Goal: Task Accomplishment & Management: Manage account settings

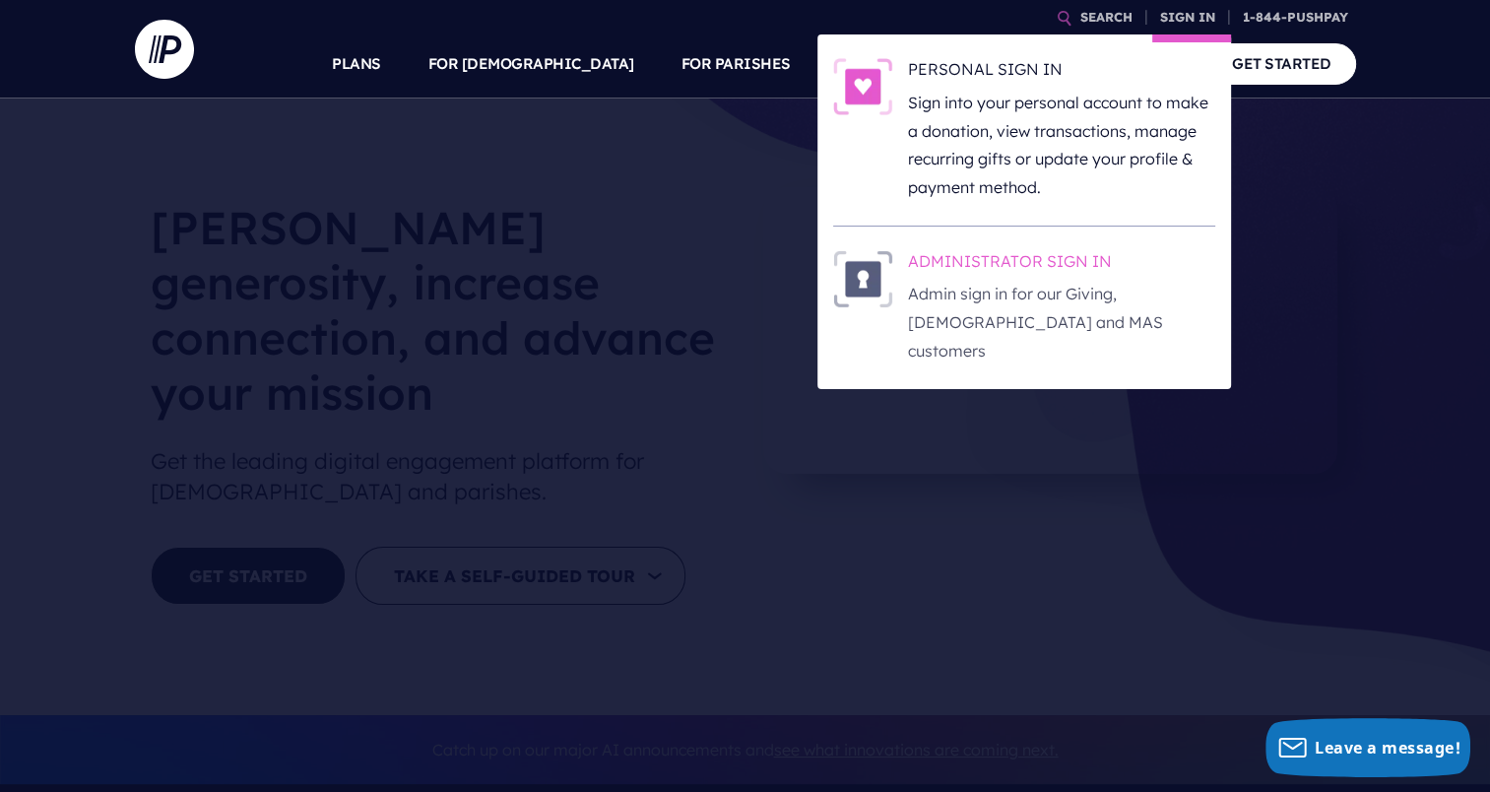
click at [977, 265] on h6 "ADMINISTRATOR SIGN IN" at bounding box center [1061, 265] width 307 height 30
click at [1041, 267] on h6 "ADMINISTRATOR SIGN IN" at bounding box center [1061, 265] width 307 height 30
click at [1177, 16] on link "SIGN IN" at bounding box center [1188, 17] width 71 height 34
click at [1014, 256] on h6 "ADMINISTRATOR SIGN IN" at bounding box center [1061, 265] width 307 height 30
click at [968, 259] on h6 "ADMINISTRATOR SIGN IN" at bounding box center [1061, 265] width 307 height 30
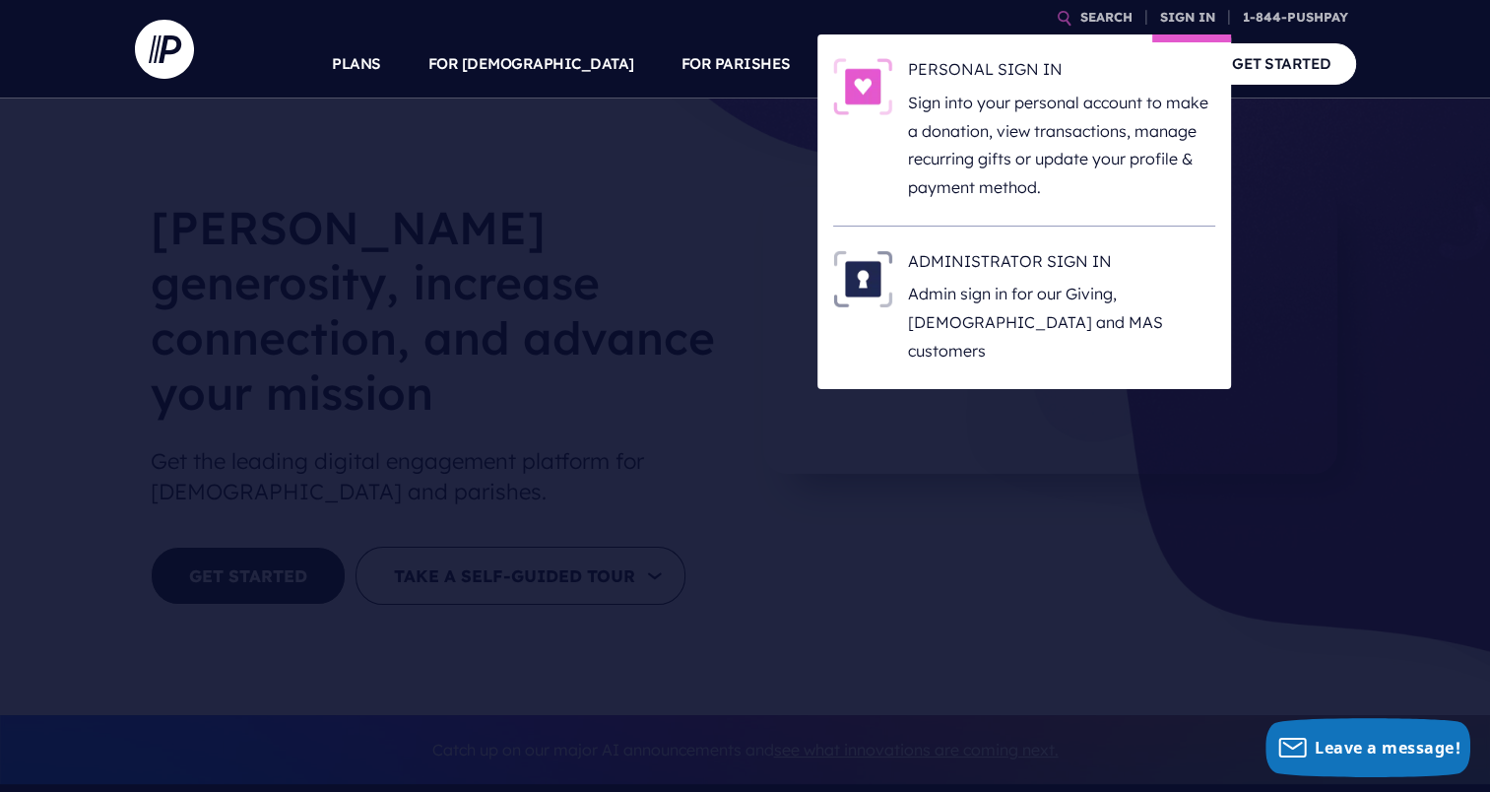
click at [989, 246] on li "ADMINISTRATOR SIGN IN Admin sign in for our Giving, [DEMOGRAPHIC_DATA] and MAS …" at bounding box center [1024, 308] width 382 height 163
click at [989, 261] on h6 "ADMINISTRATOR SIGN IN" at bounding box center [1061, 265] width 307 height 30
click at [1006, 263] on h6 "ADMINISTRATOR SIGN IN" at bounding box center [1061, 265] width 307 height 30
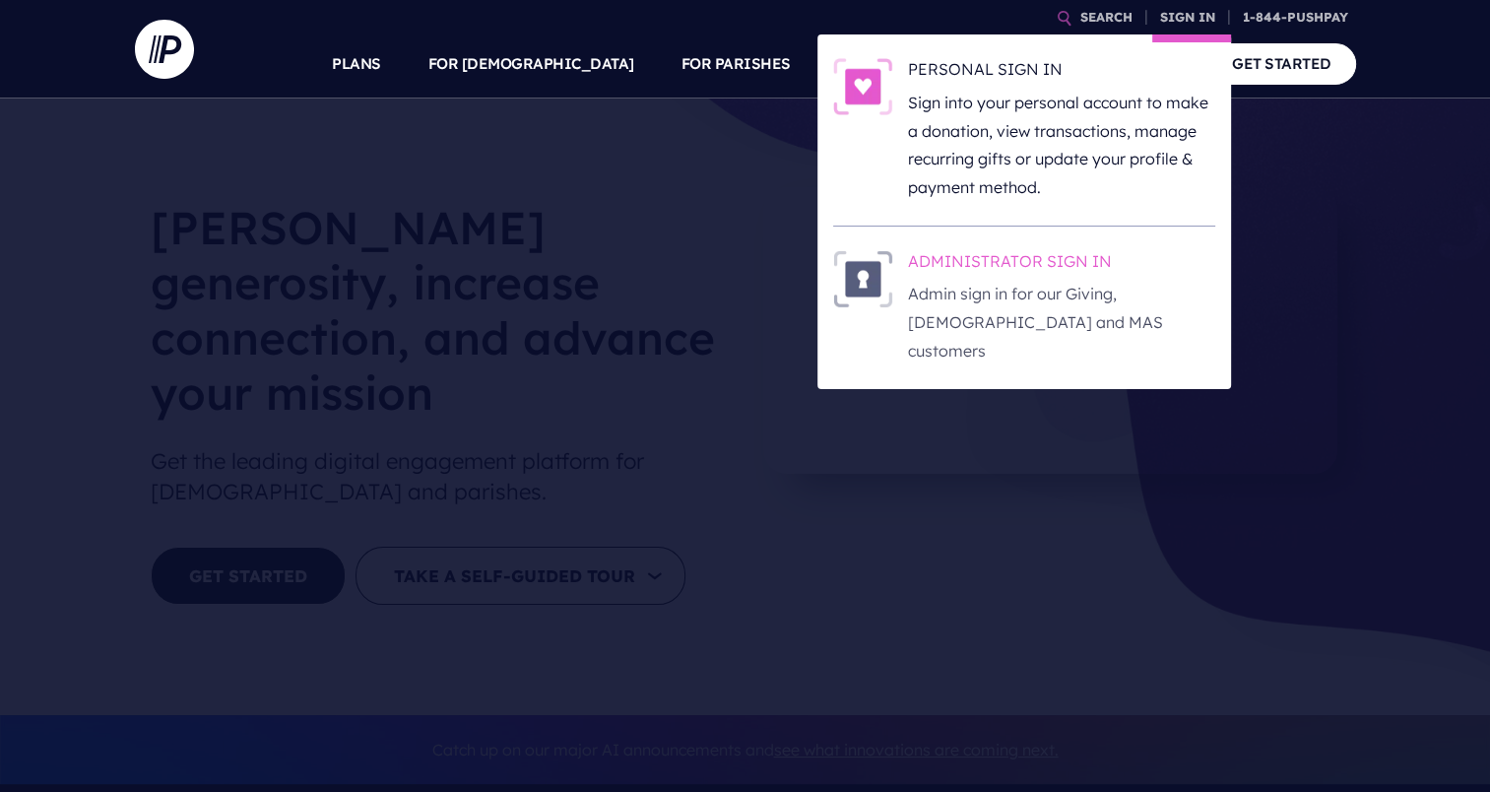
click at [1006, 257] on h6 "ADMINISTRATOR SIGN IN" at bounding box center [1061, 265] width 307 height 30
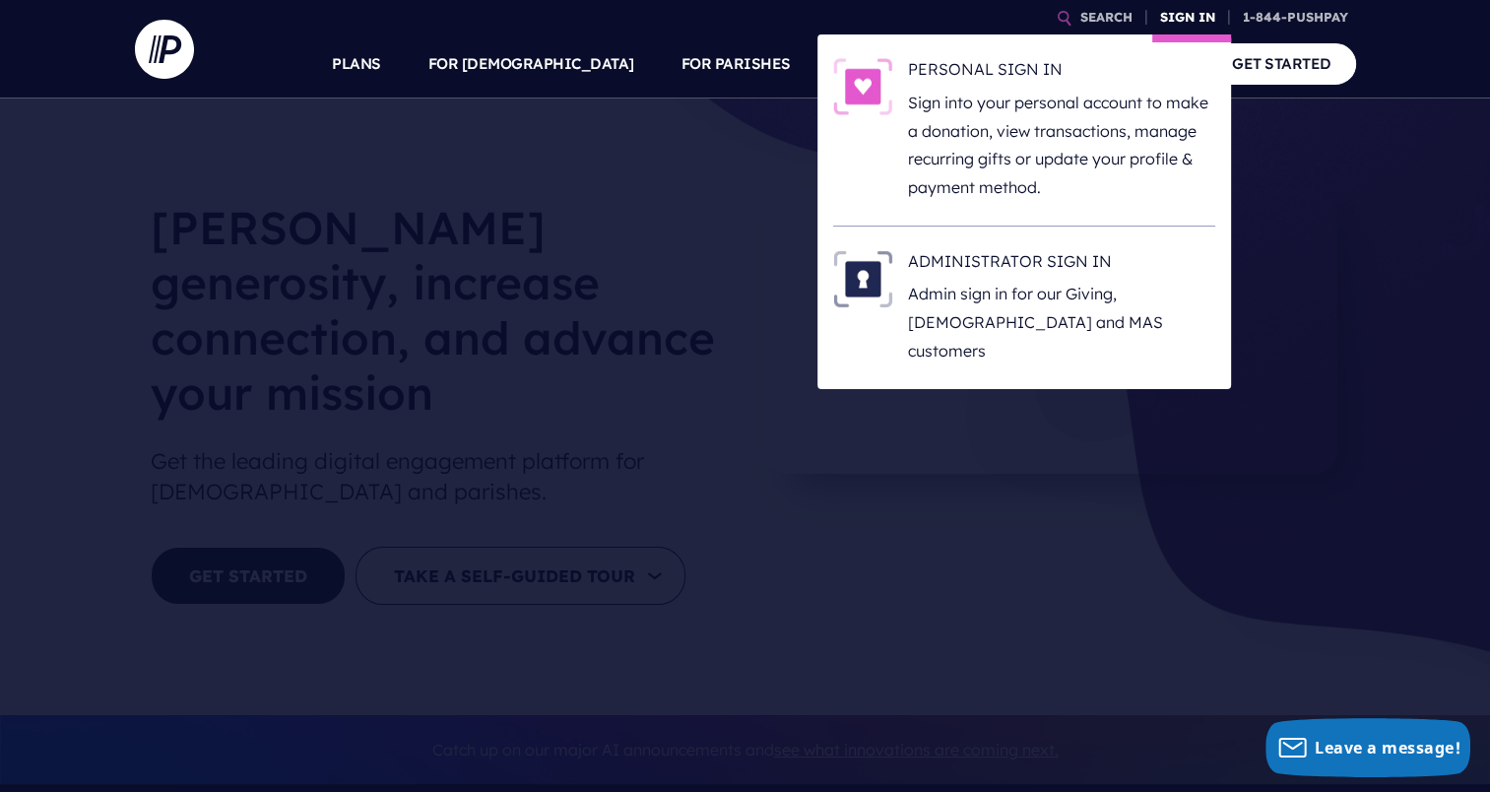
click at [1172, 17] on link "SIGN IN" at bounding box center [1188, 17] width 71 height 34
click at [973, 240] on li "ADMINISTRATOR SIGN IN Admin sign in for our Giving, [DEMOGRAPHIC_DATA] and MAS …" at bounding box center [1024, 308] width 382 height 163
click at [968, 260] on h6 "ADMINISTRATOR SIGN IN" at bounding box center [1061, 265] width 307 height 30
